Goal: Task Accomplishment & Management: Use online tool/utility

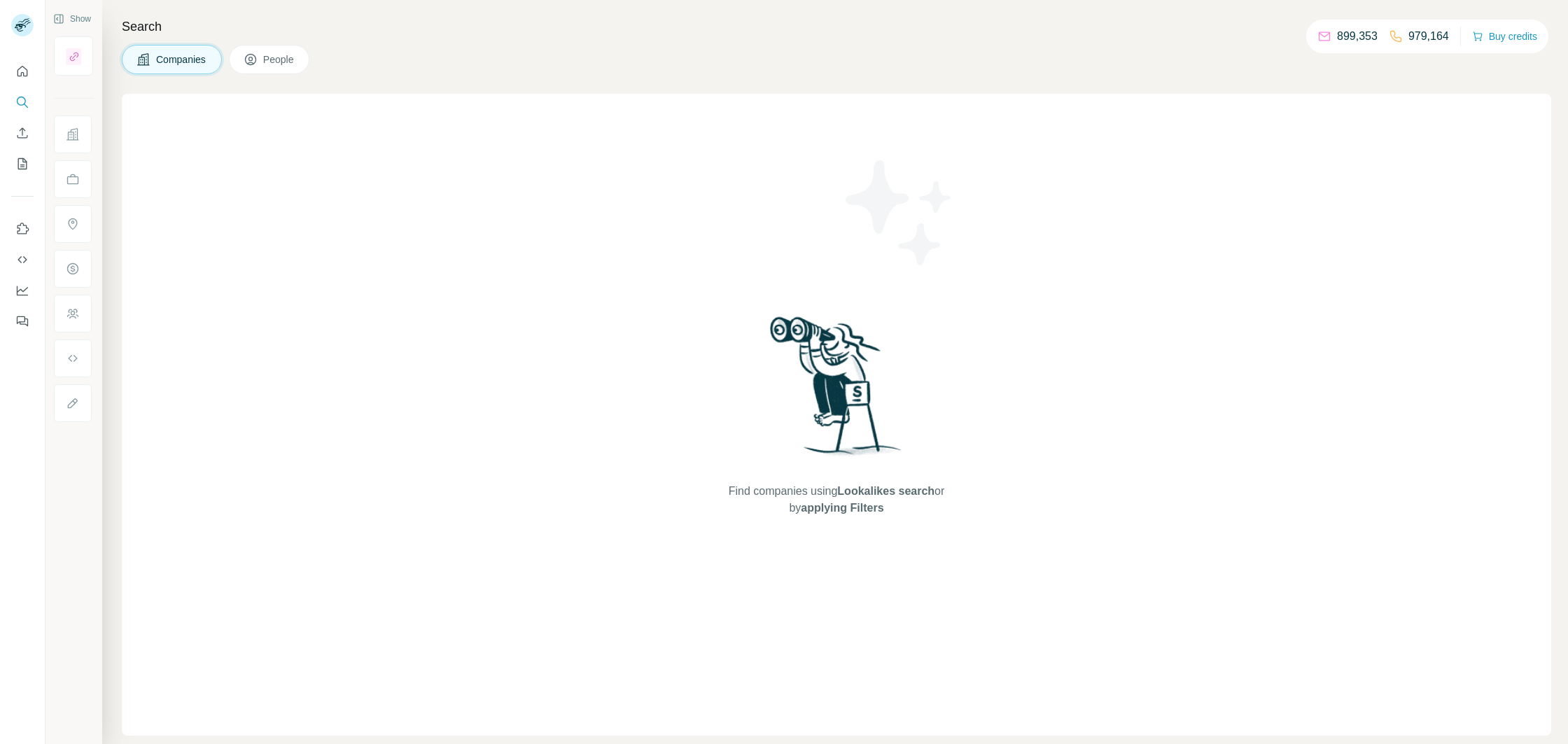
click at [200, 62] on span "Companies" at bounding box center [182, 59] width 51 height 14
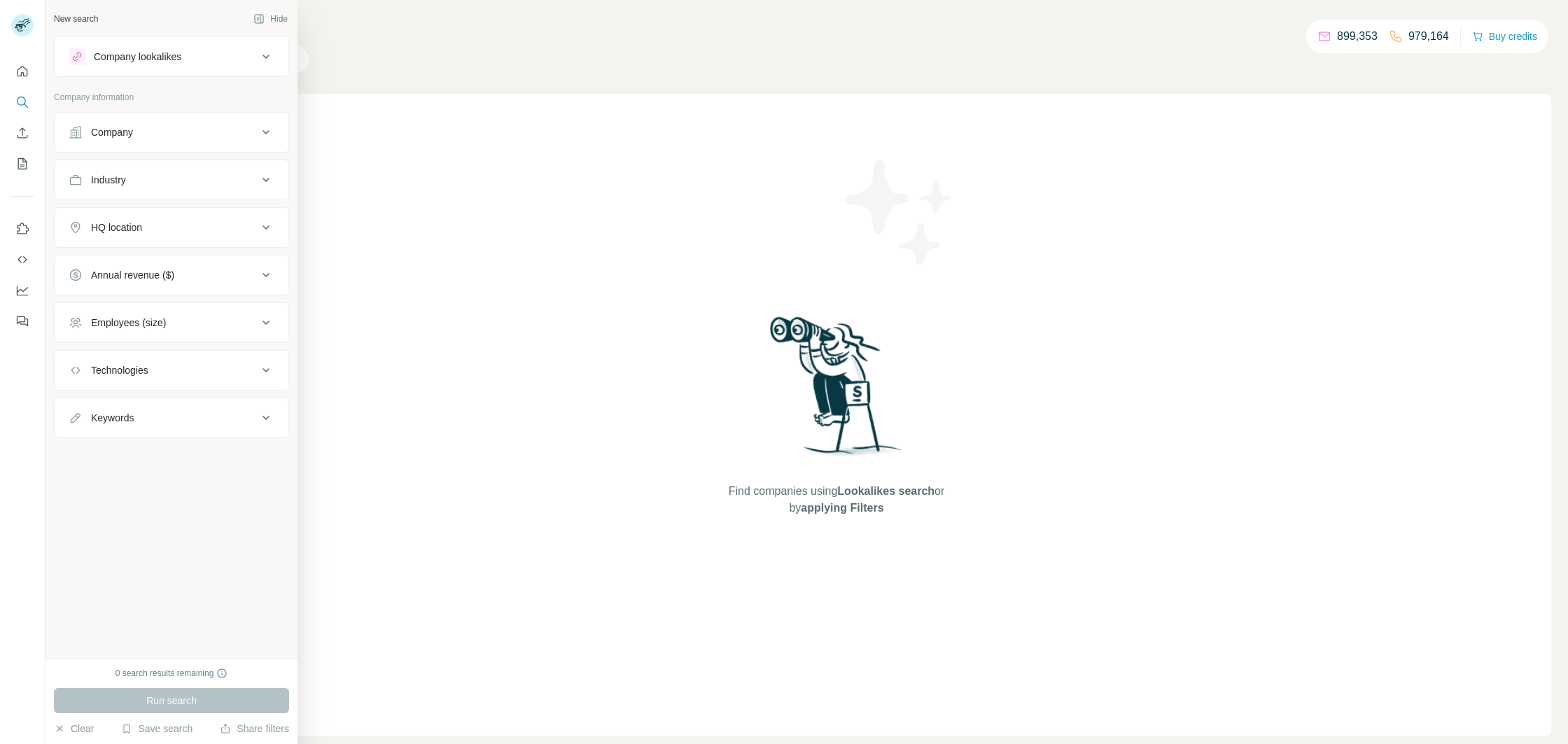
click at [130, 69] on button "Company lookalikes" at bounding box center [171, 56] width 234 height 33
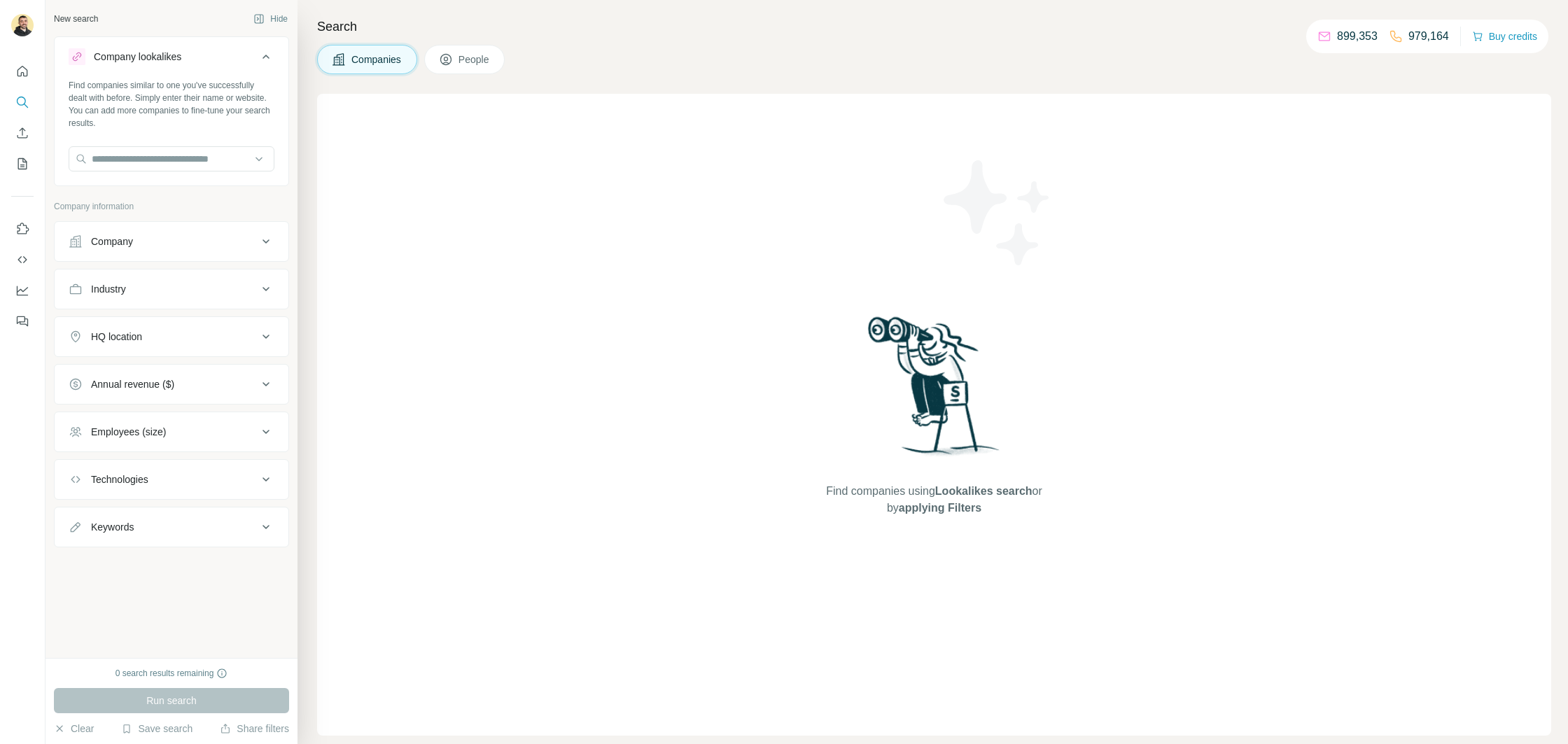
click at [142, 145] on div "Find companies similar to one you've successfully dealt with before. Simply ent…" at bounding box center [171, 130] width 234 height 103
click at [152, 161] on input "text" at bounding box center [171, 159] width 206 height 25
type input "*****"
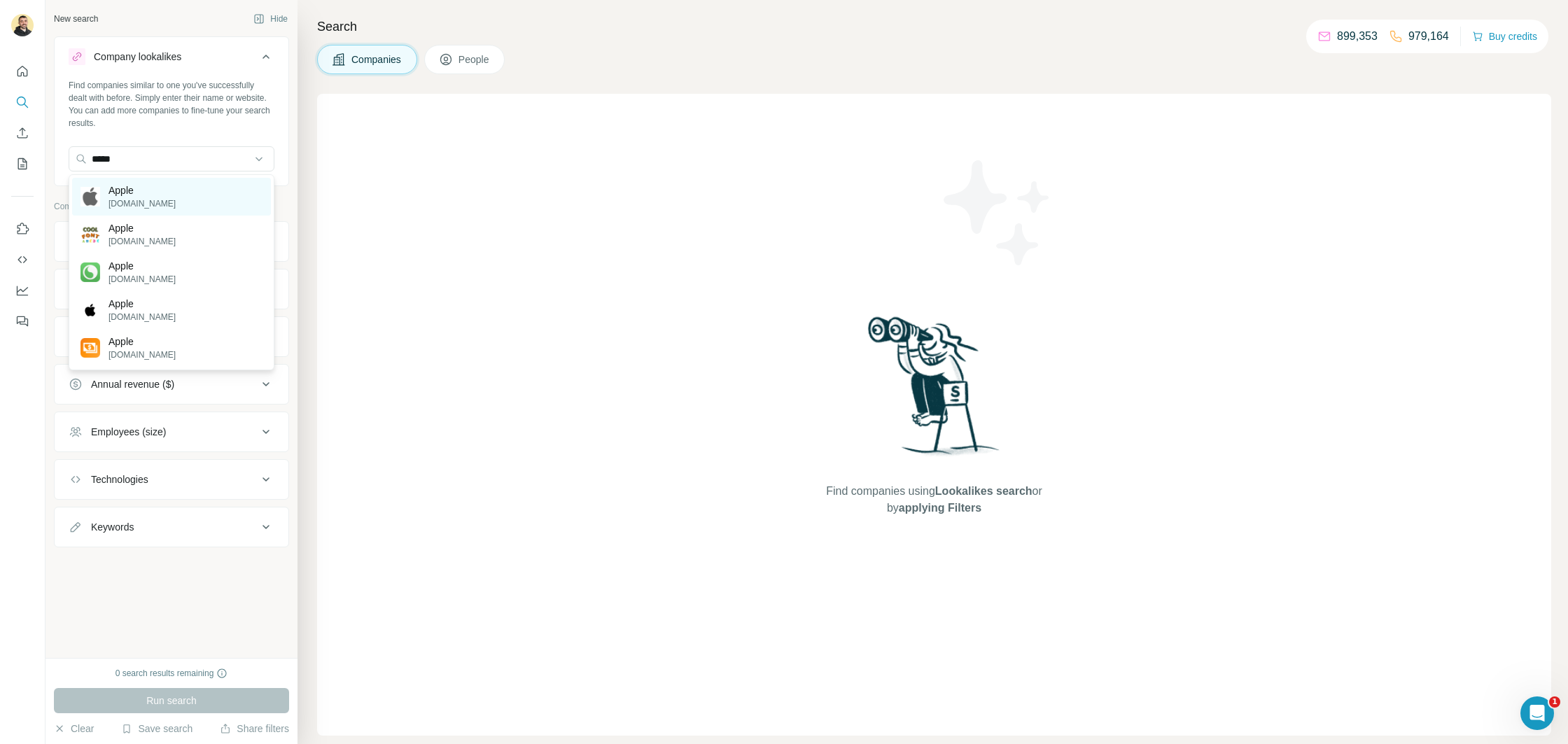
click at [158, 201] on div "Apple [DOMAIN_NAME]" at bounding box center [171, 196] width 199 height 37
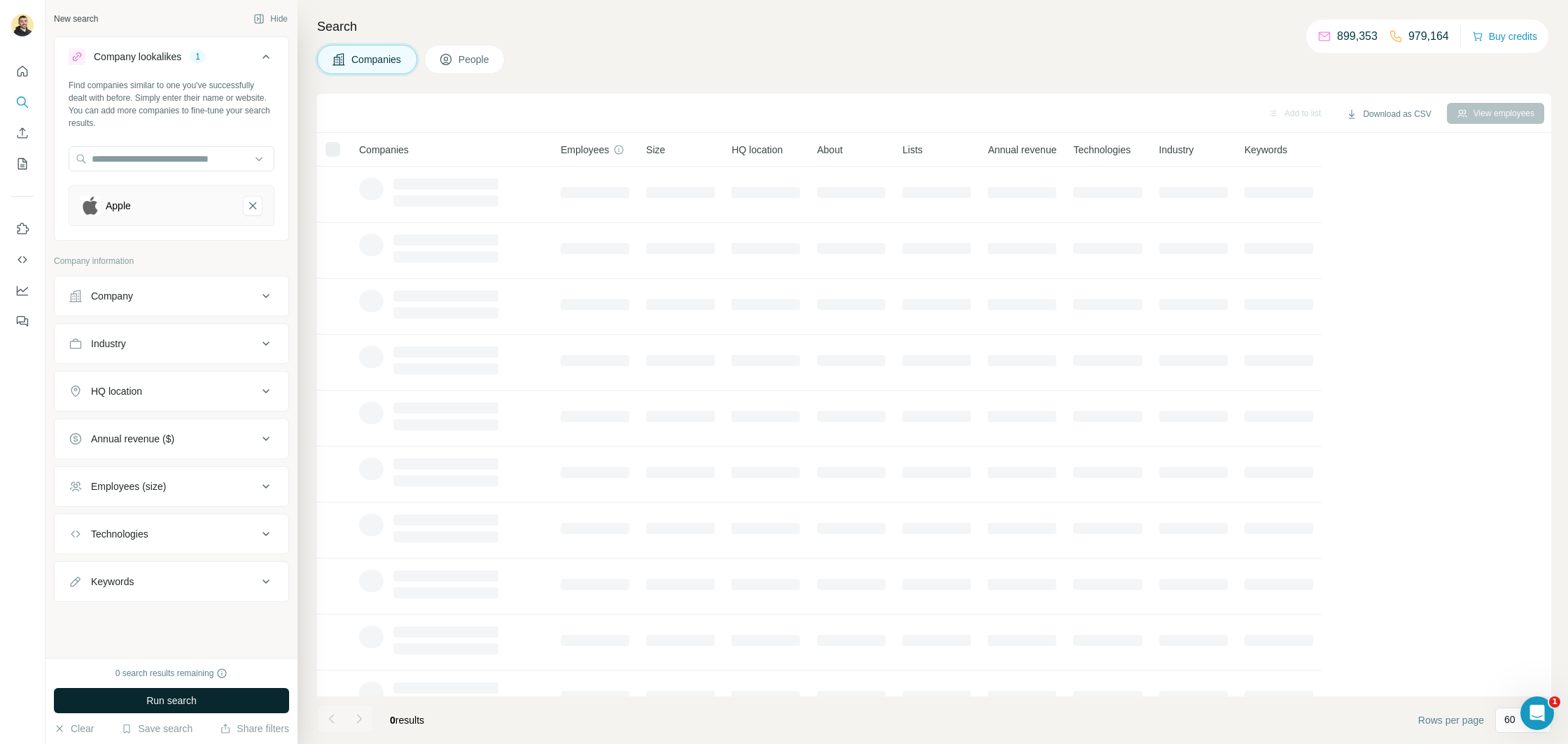
click at [226, 698] on button "Run search" at bounding box center [171, 700] width 236 height 25
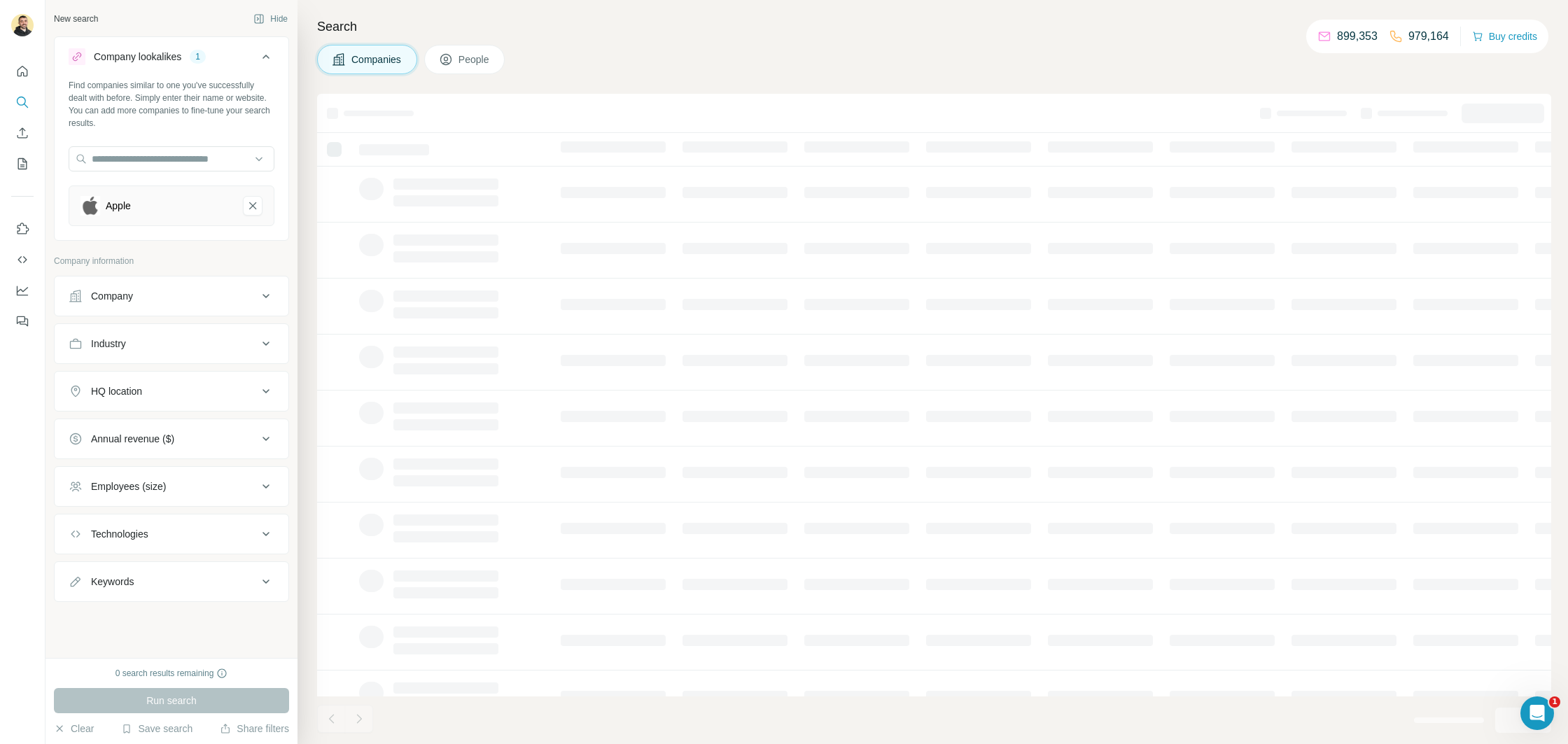
click at [131, 305] on button "Company" at bounding box center [171, 296] width 234 height 33
click at [161, 356] on input "text" at bounding box center [171, 357] width 206 height 25
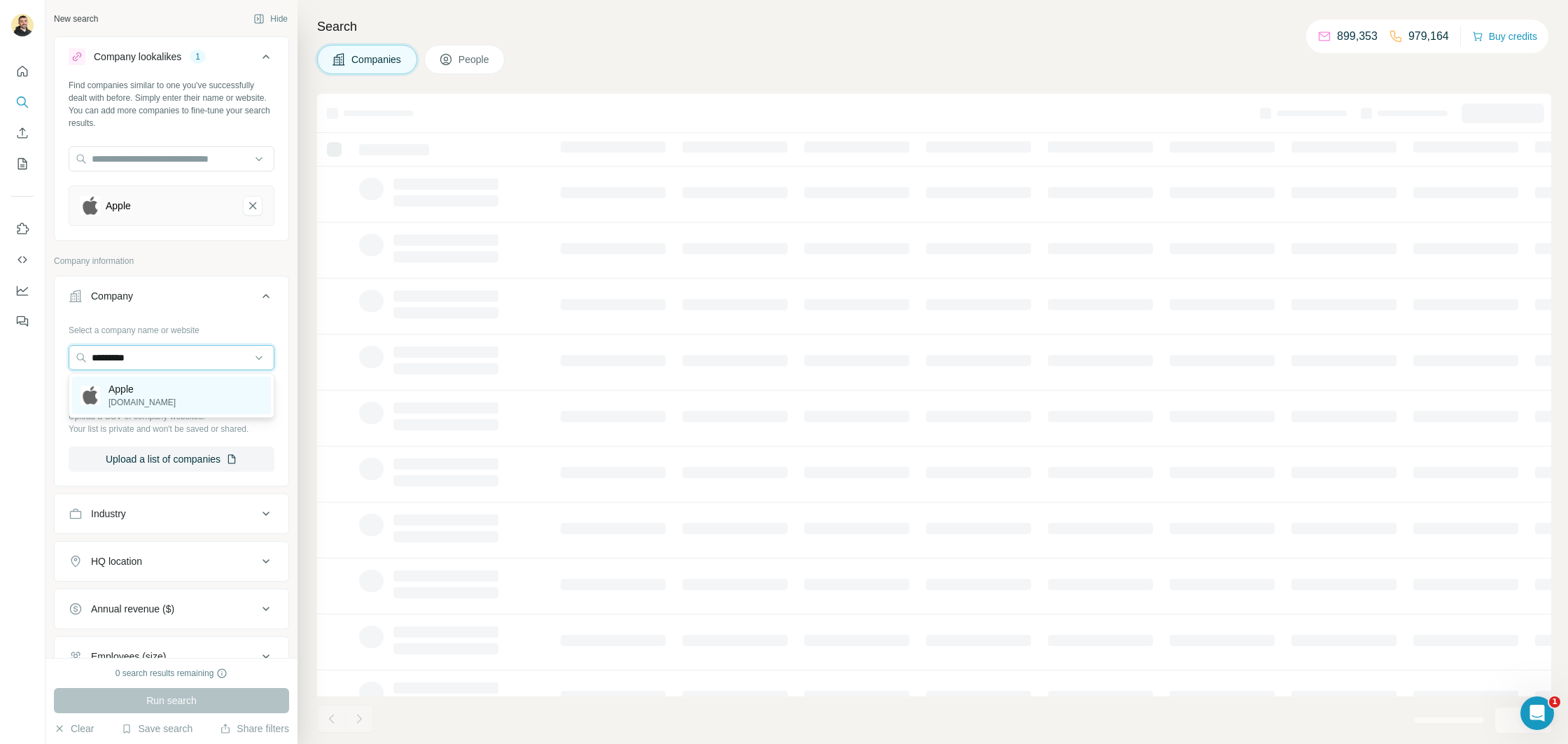
type input "*********"
drag, startPoint x: 155, startPoint y: 395, endPoint x: 170, endPoint y: 464, distance: 70.6
click at [155, 395] on div "Apple [DOMAIN_NAME]" at bounding box center [171, 395] width 199 height 37
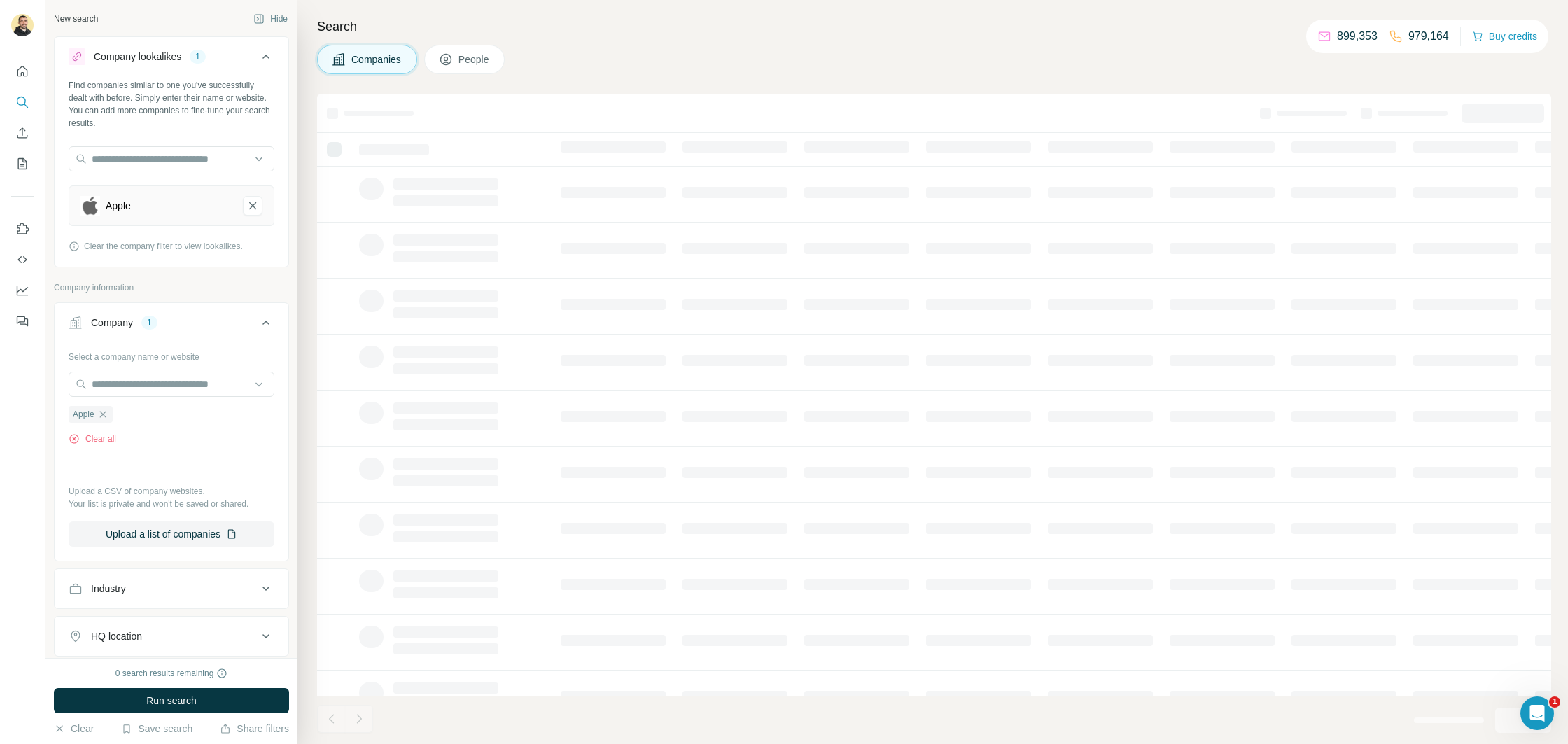
drag, startPoint x: 262, startPoint y: 209, endPoint x: 256, endPoint y: 216, distance: 9.2
click at [262, 209] on button "Apple-remove-button" at bounding box center [253, 206] width 20 height 20
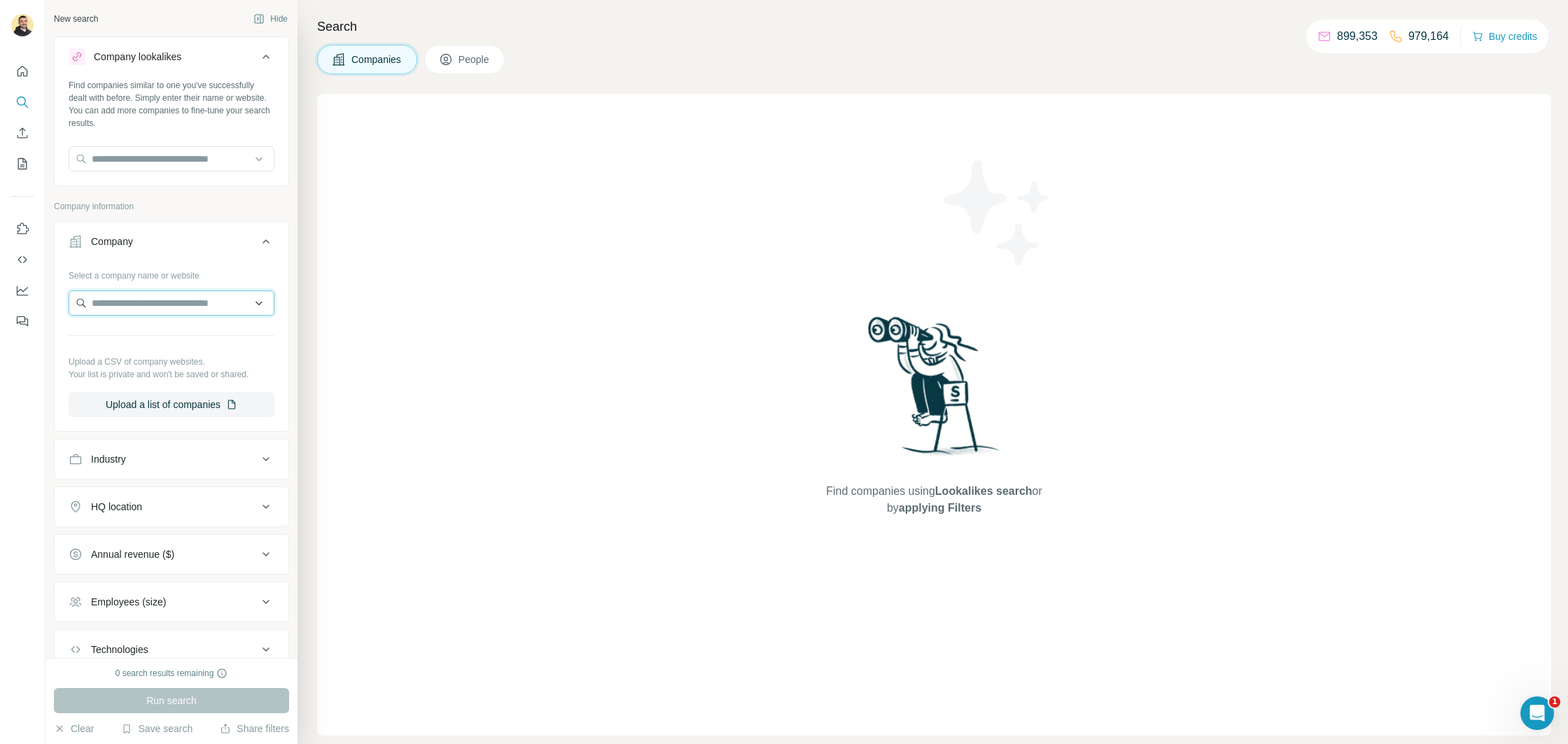
click at [167, 296] on input "text" at bounding box center [171, 302] width 206 height 25
type input "*********"
click at [165, 338] on div "Apple [DOMAIN_NAME]" at bounding box center [171, 341] width 199 height 37
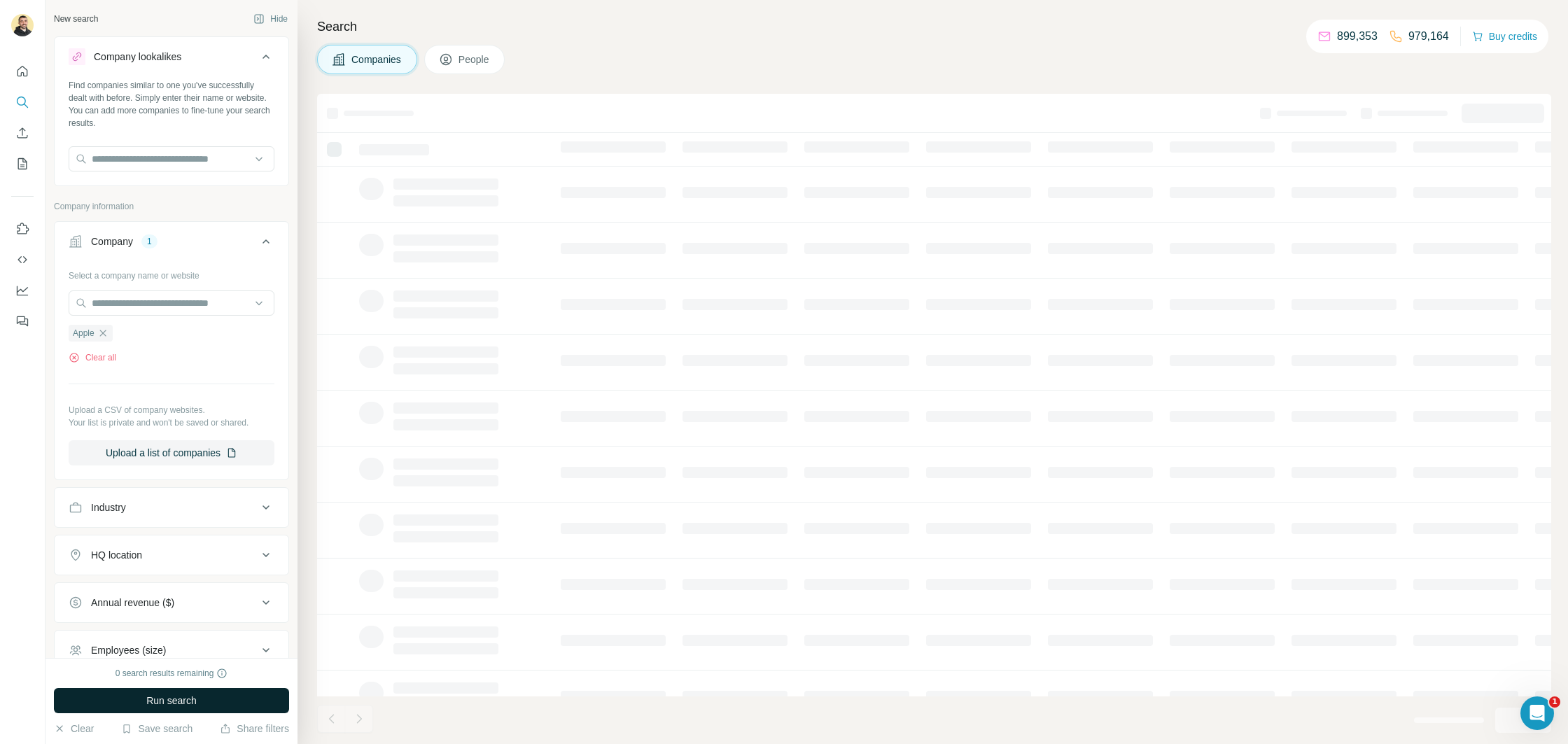
click at [152, 696] on span "Run search" at bounding box center [172, 700] width 51 height 14
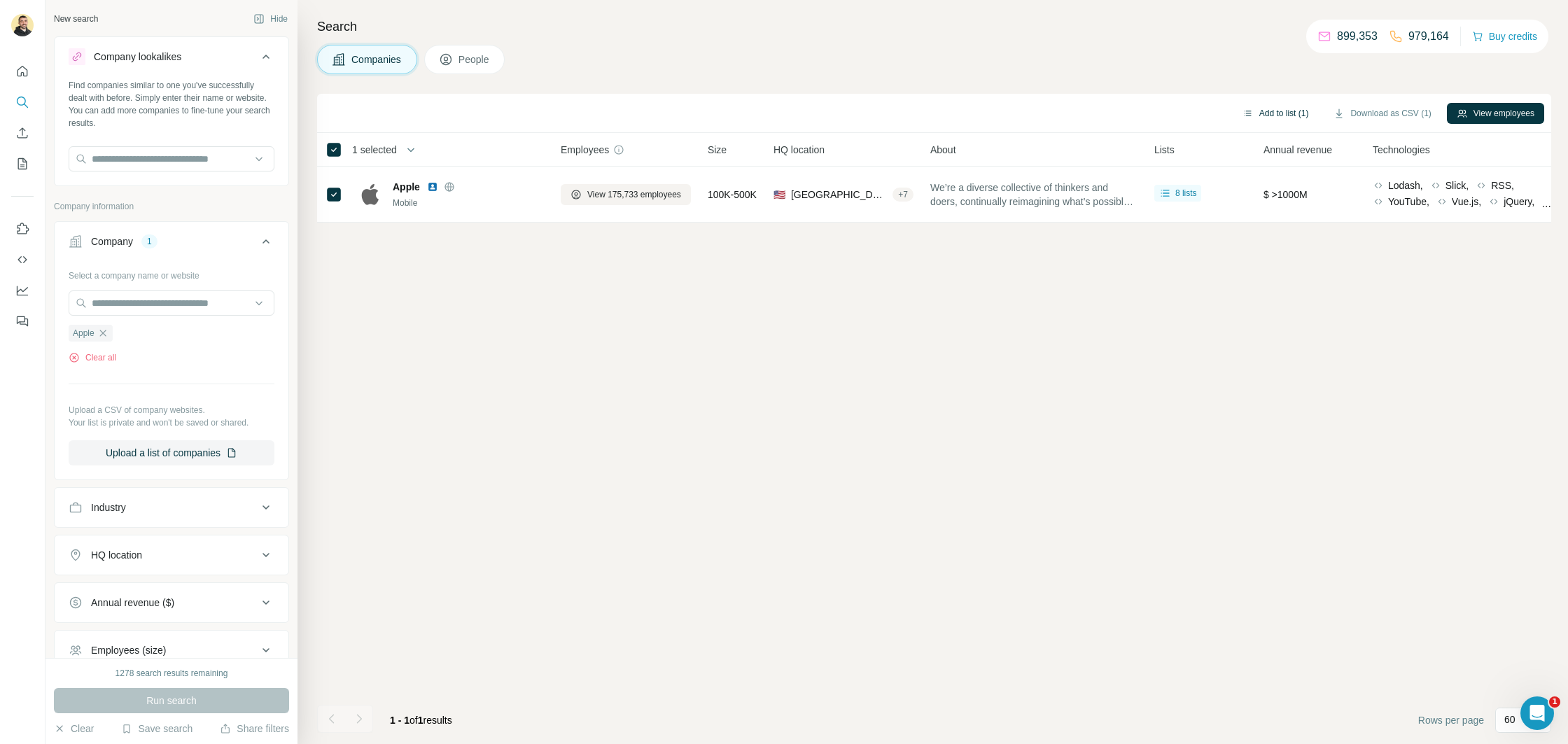
click at [1266, 117] on button "Add to list (1)" at bounding box center [1276, 113] width 86 height 21
click at [1273, 117] on button "Add to list (1)" at bounding box center [1276, 113] width 86 height 21
click at [1273, 112] on button "Add to list (1)" at bounding box center [1276, 113] width 86 height 21
click at [1259, 117] on button "Add to list (1)" at bounding box center [1276, 113] width 86 height 21
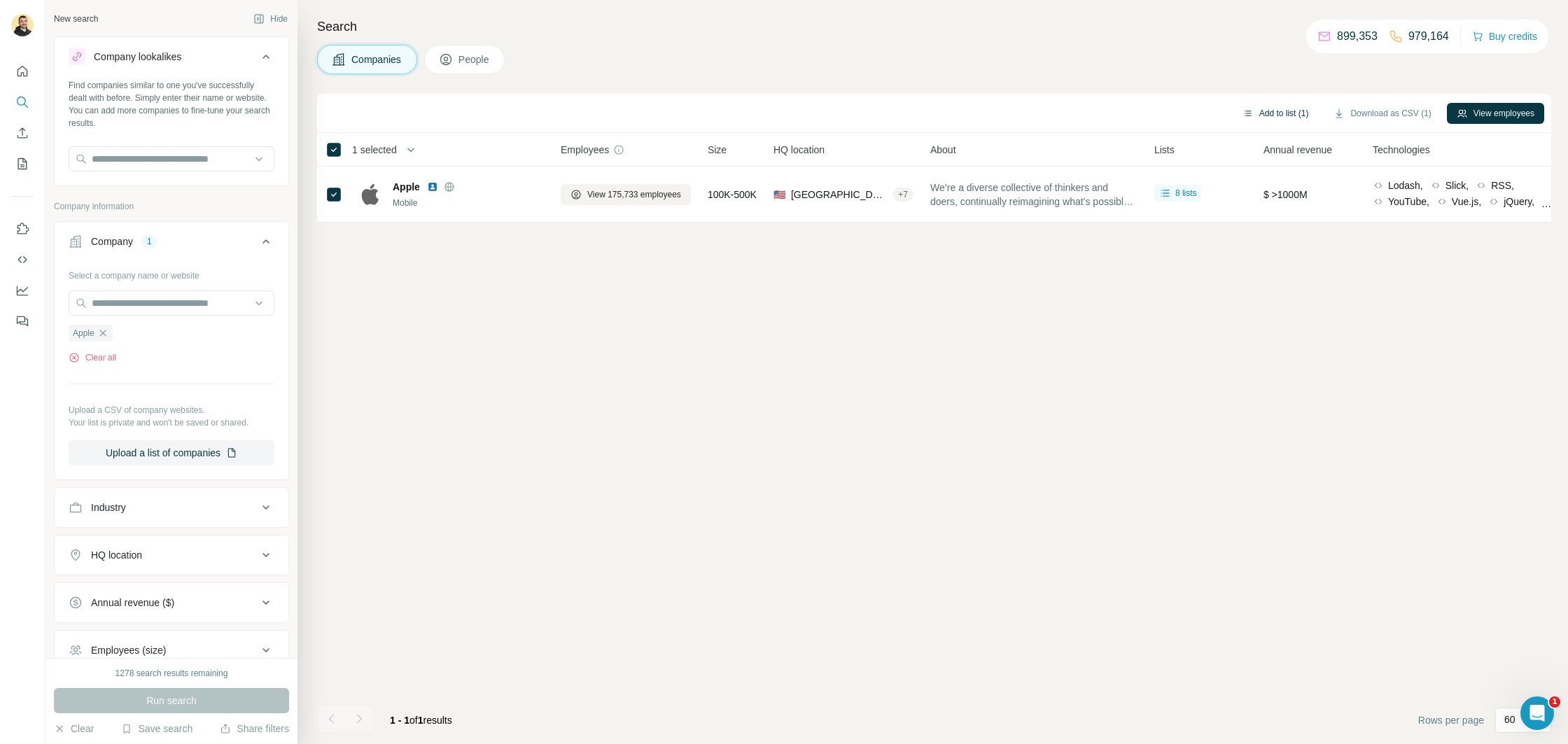
click at [1259, 117] on button "Add to list (1)" at bounding box center [1276, 113] width 86 height 21
drag, startPoint x: 1238, startPoint y: 294, endPoint x: 1228, endPoint y: 263, distance: 32.6
click at [1231, 283] on div "Add to list (1) Download as CSV (1) View employees 1 selected Companies Employe…" at bounding box center [934, 419] width 1234 height 650
click at [1262, 112] on button "Add to list (1)" at bounding box center [1276, 113] width 86 height 21
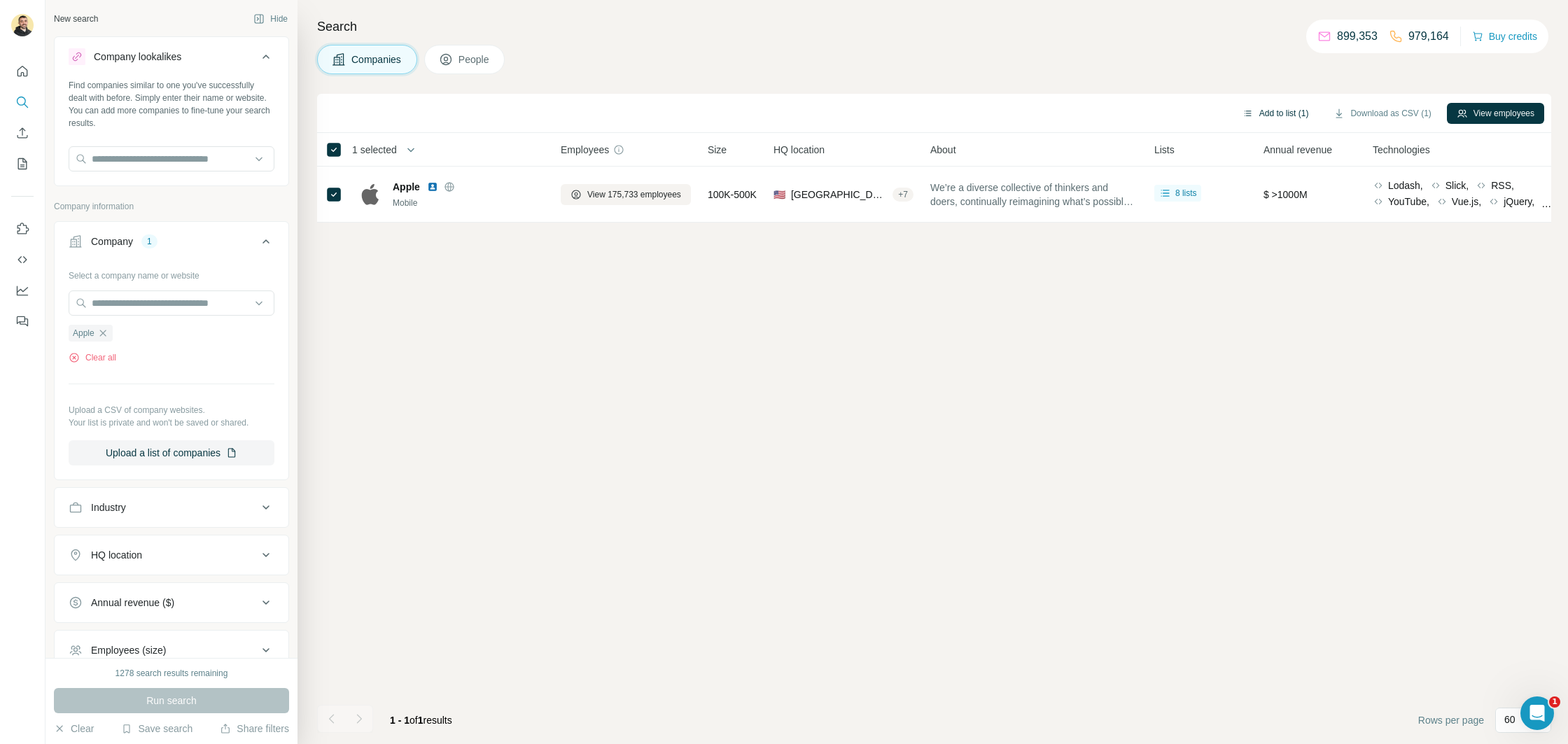
click at [1262, 112] on button "Add to list (1)" at bounding box center [1276, 113] width 86 height 21
click at [1262, 112] on body "New search Hide Company lookalikes Find companies similar to one you've success…" at bounding box center [784, 372] width 1568 height 744
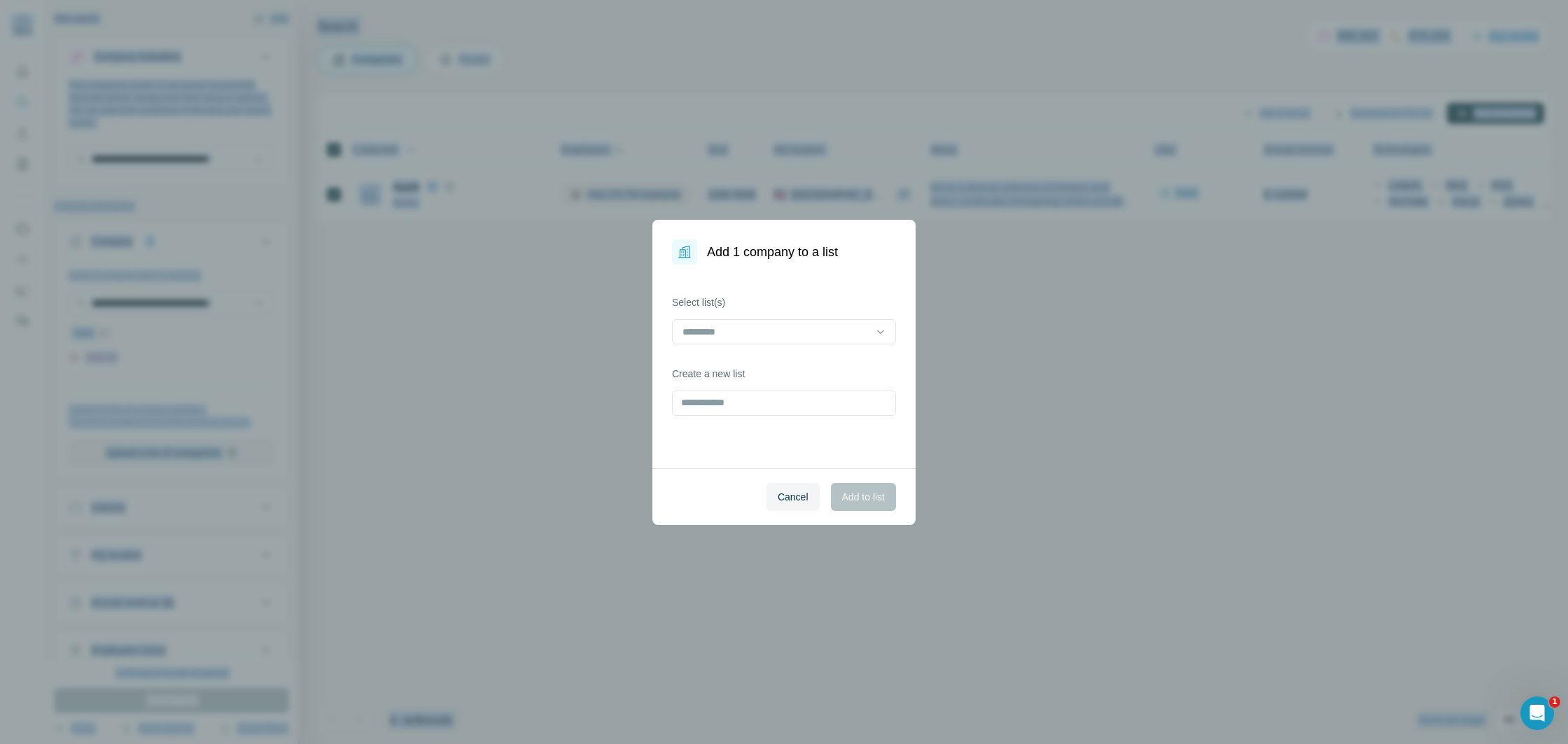
click at [1262, 112] on div "Add 1 company to a list Select list(s) Create a new list Cancel Add to list" at bounding box center [784, 372] width 1568 height 744
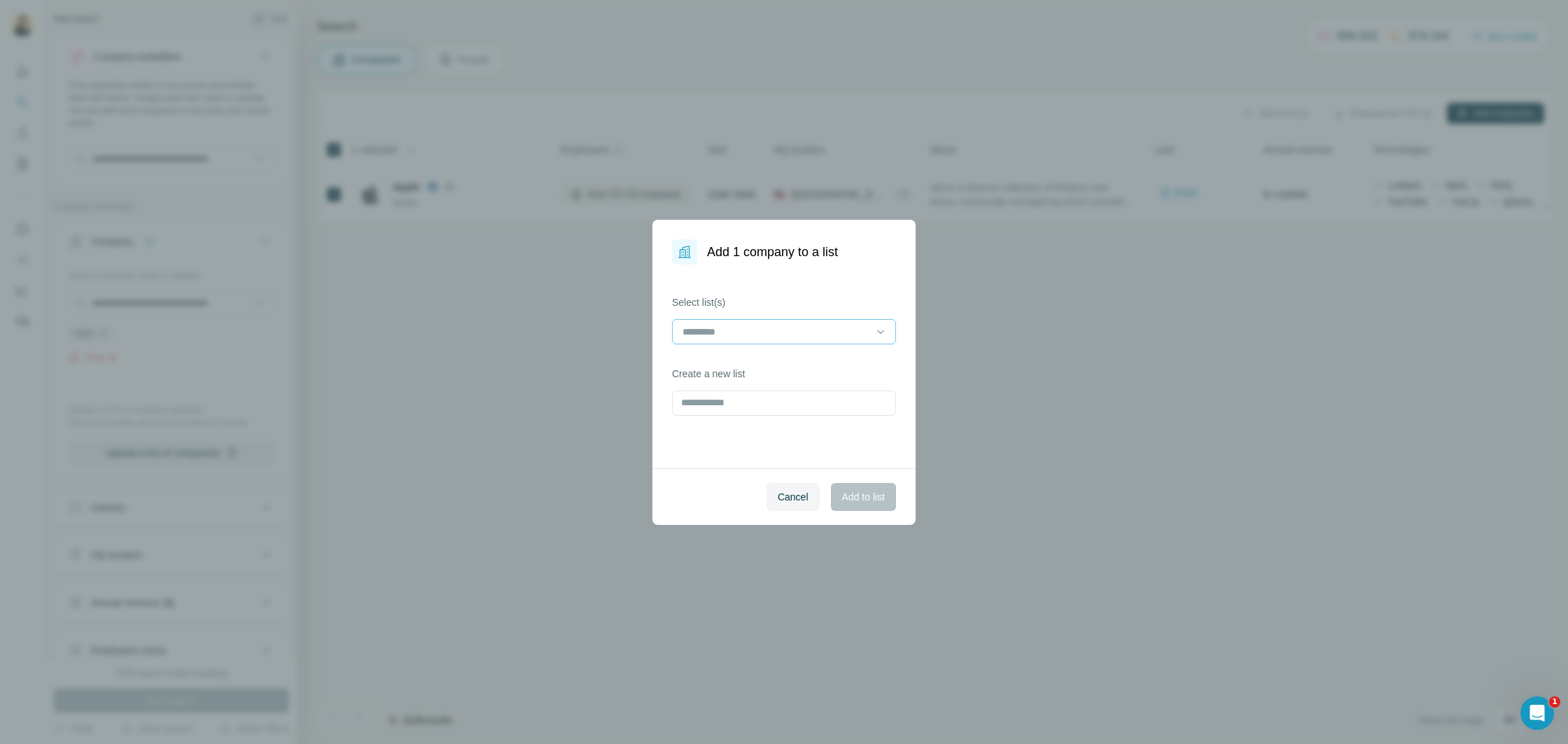
click at [746, 339] on div at bounding box center [776, 332] width 189 height 24
click at [767, 359] on p "Enrichment Sample" at bounding box center [726, 363] width 86 height 14
click at [861, 498] on span "Add to list" at bounding box center [863, 496] width 42 height 14
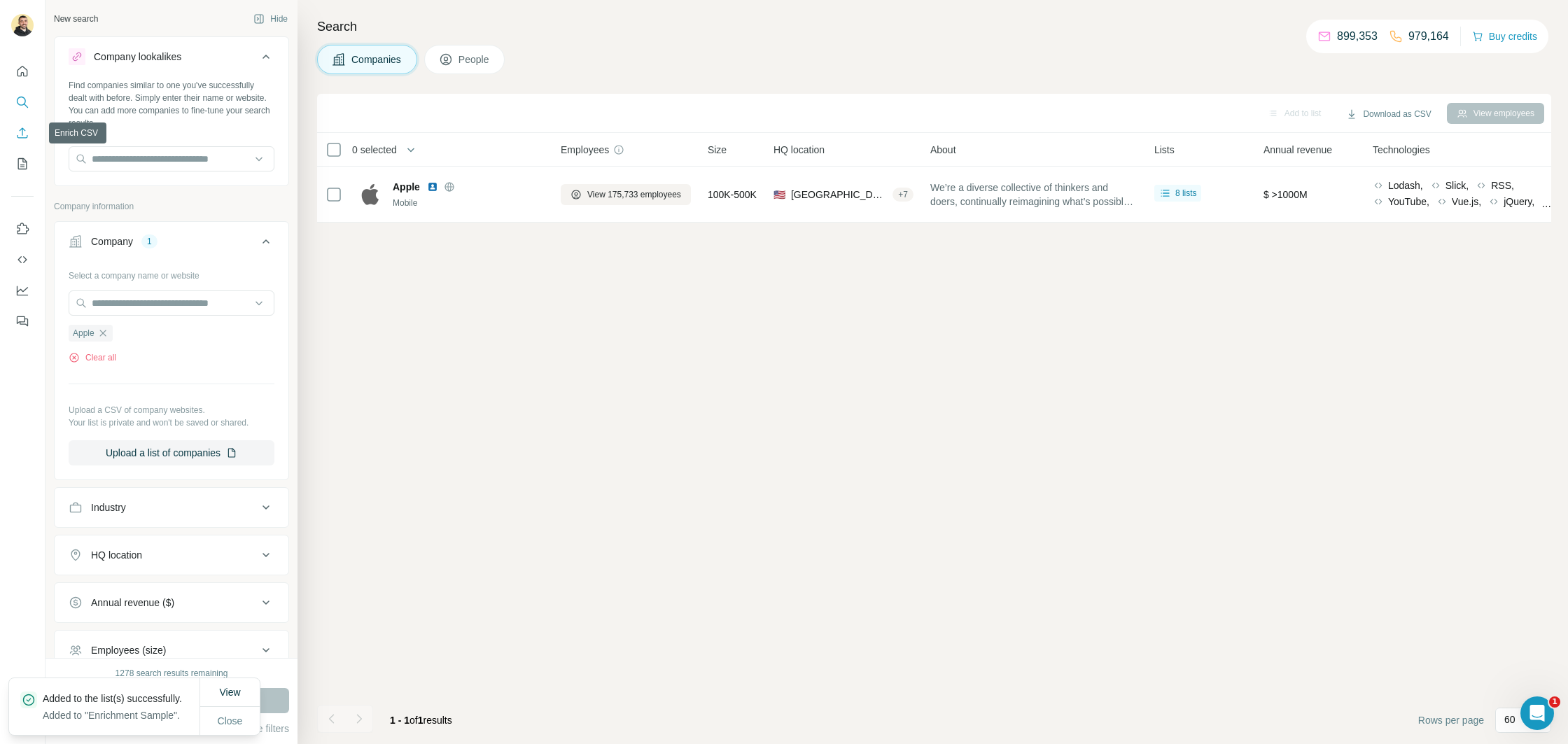
click at [16, 139] on icon "Enrich CSV" at bounding box center [22, 133] width 14 height 14
click at [16, 161] on icon "My lists" at bounding box center [22, 163] width 14 height 14
click at [23, 162] on icon "My lists" at bounding box center [22, 163] width 14 height 14
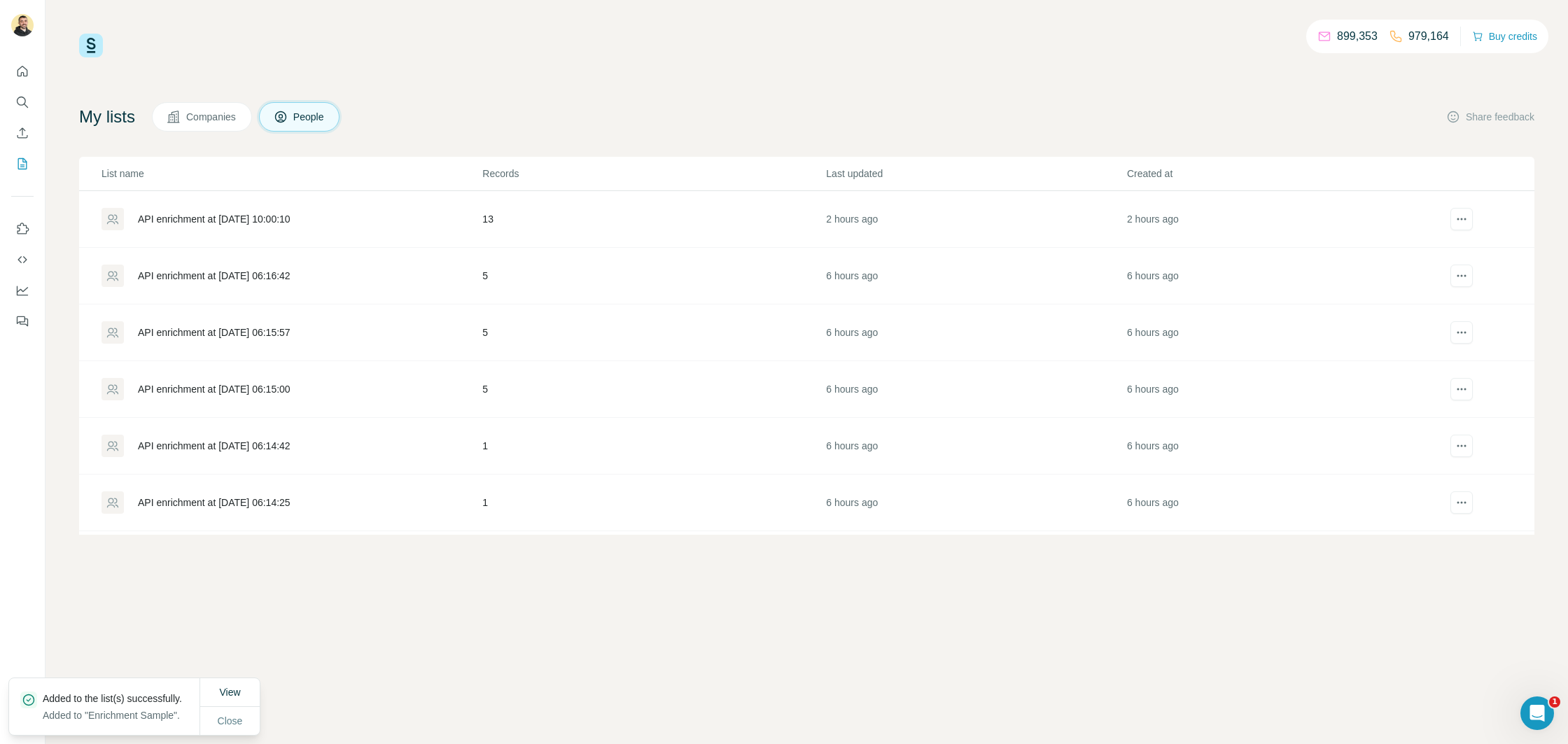
click at [227, 232] on td "API enrichment at [DATE] 10:00:10" at bounding box center [280, 219] width 403 height 57
click at [218, 117] on span "Companies" at bounding box center [211, 117] width 51 height 14
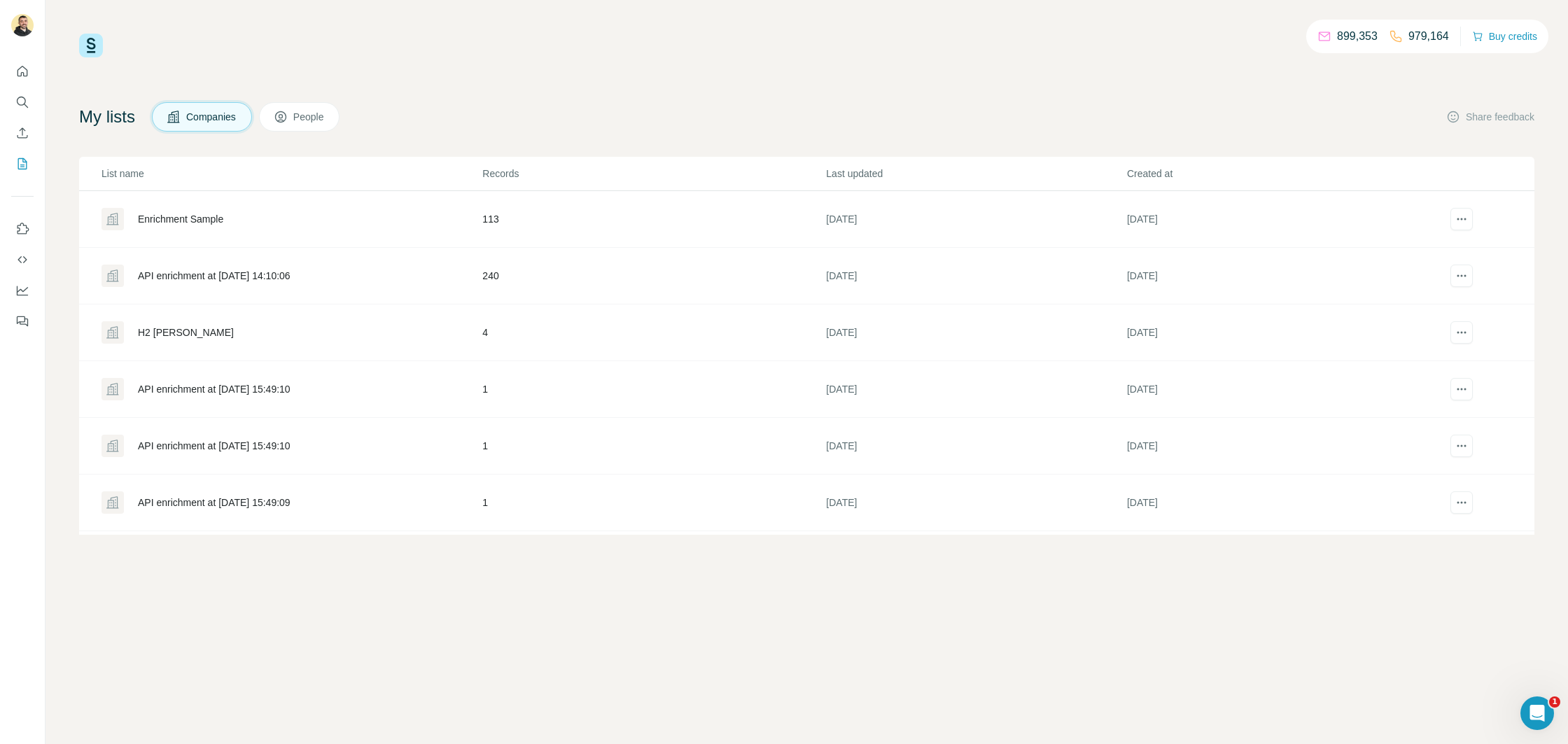
click at [236, 217] on div "Enrichment Sample" at bounding box center [292, 218] width 380 height 22
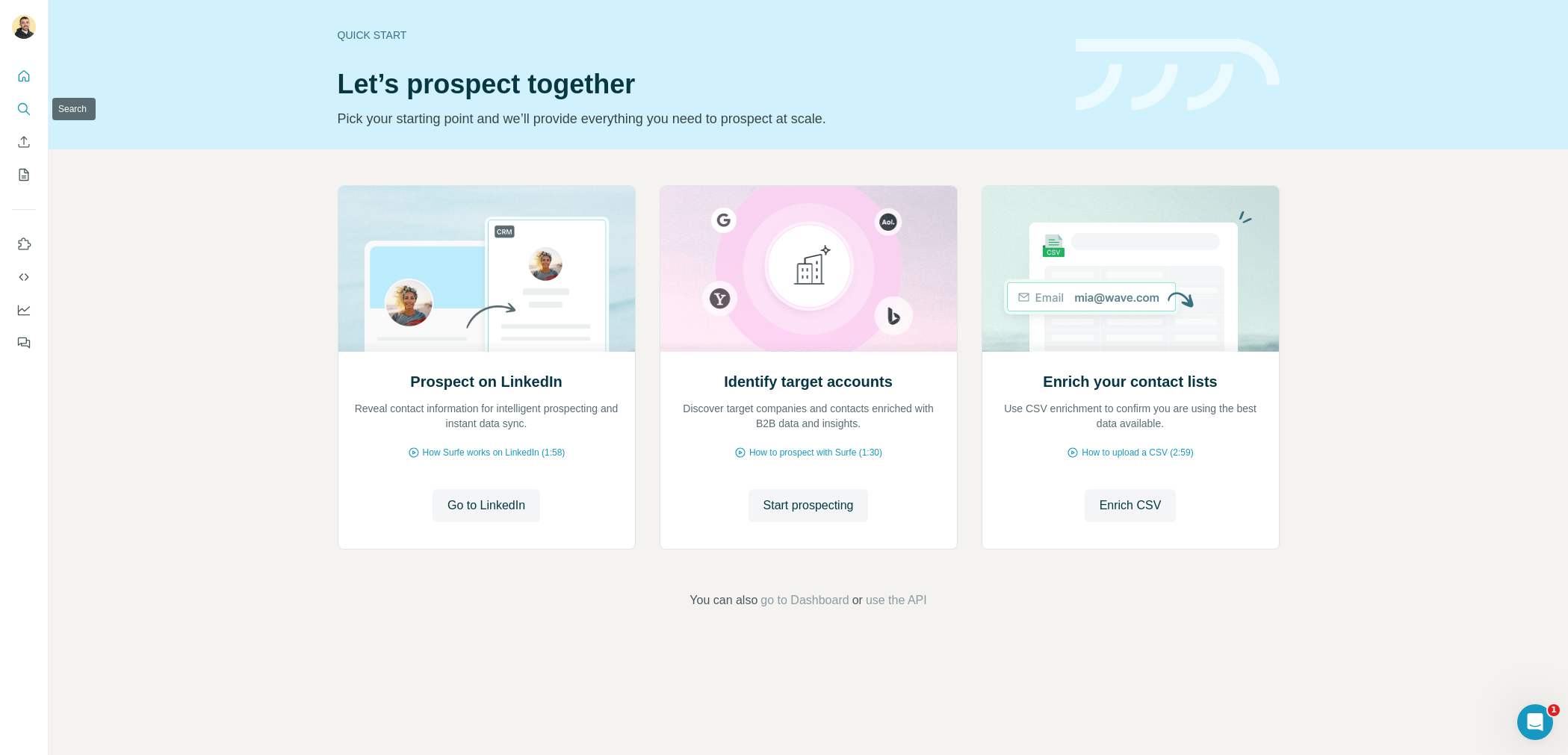
click at [22, 110] on icon "Search" at bounding box center [23, 109] width 15 height 15
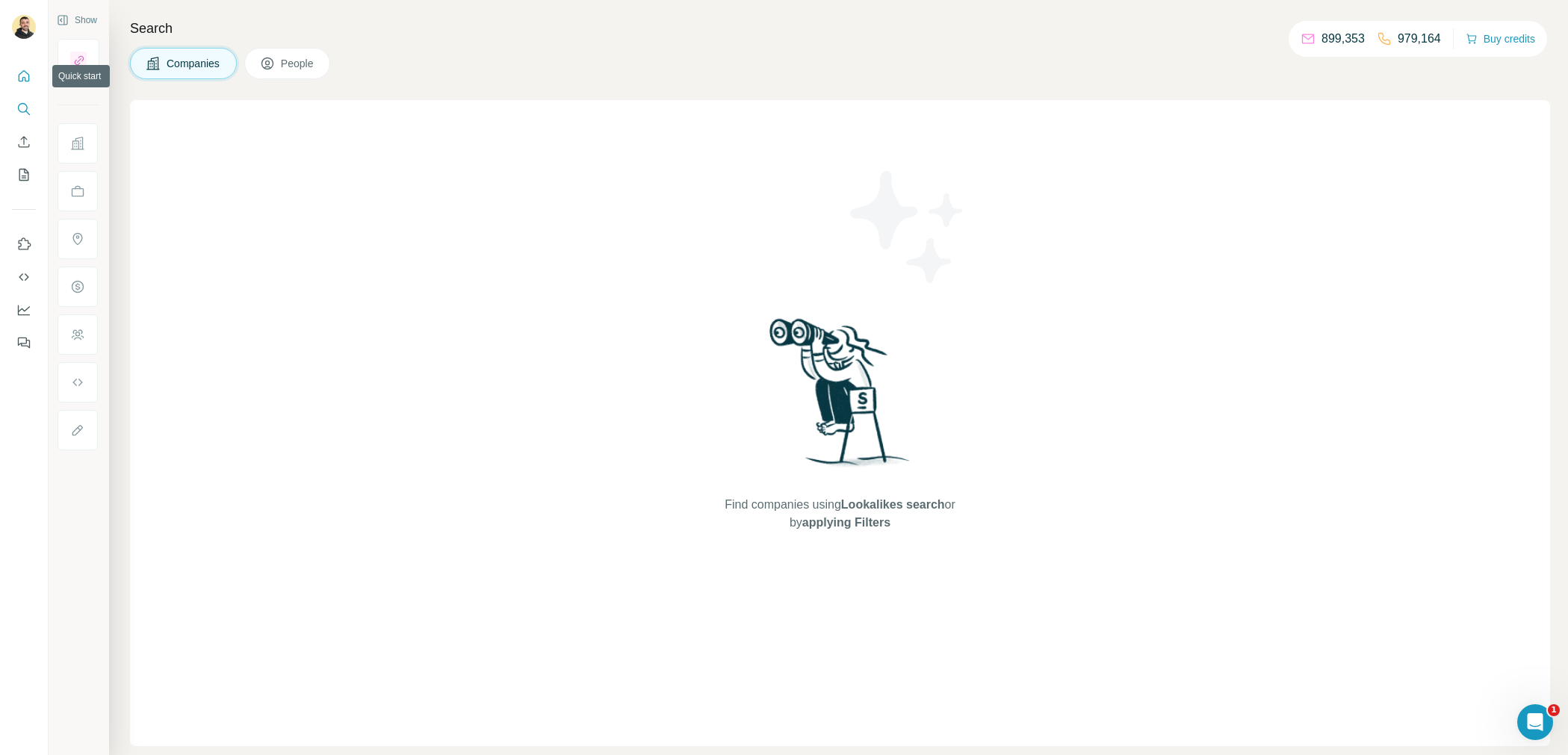
click at [18, 77] on icon "Quick start" at bounding box center [23, 76] width 11 height 11
